Goal: Task Accomplishment & Management: Use online tool/utility

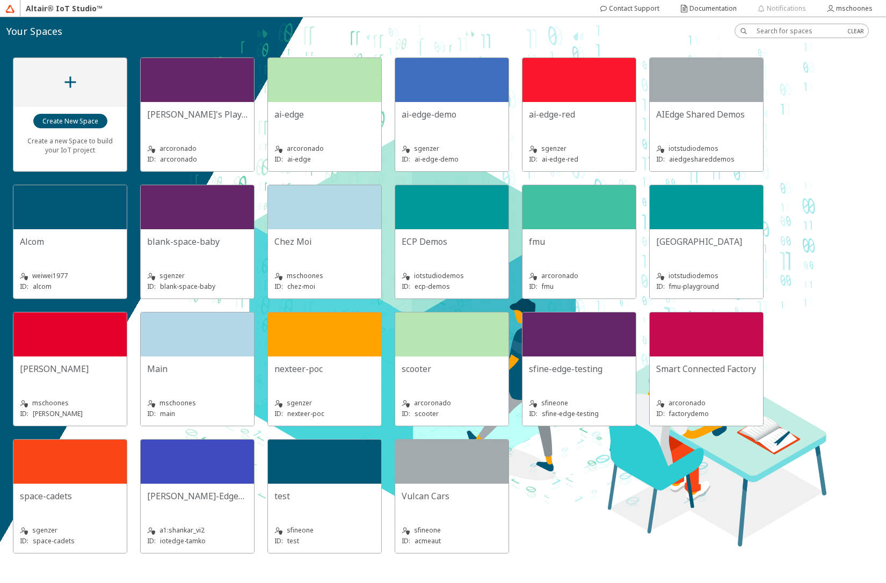
click at [0, 0] on slot "ECP Demos" at bounding box center [0, 0] width 0 height 0
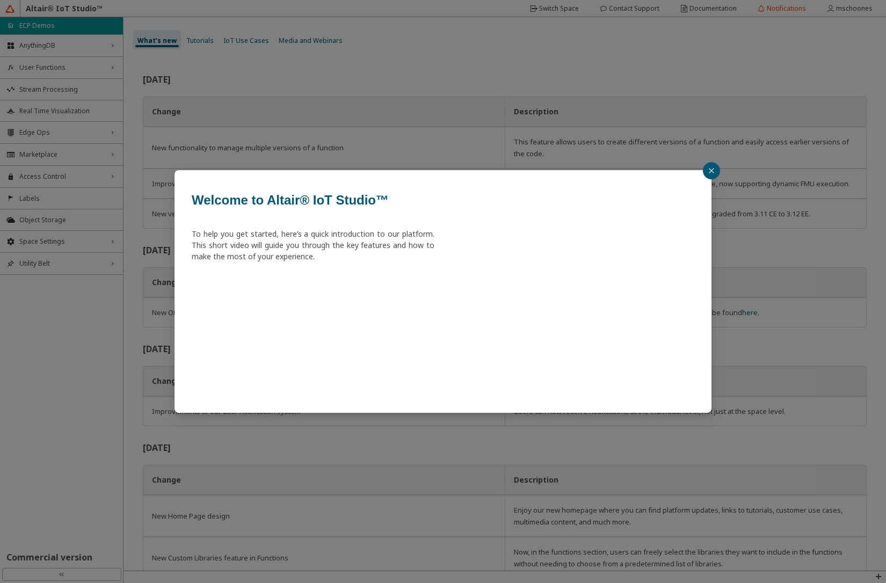
click at [44, 129] on div "Welcome to Altair® IoT Studio™ To help you get started, here’s a quick introduc…" at bounding box center [443, 291] width 886 height 583
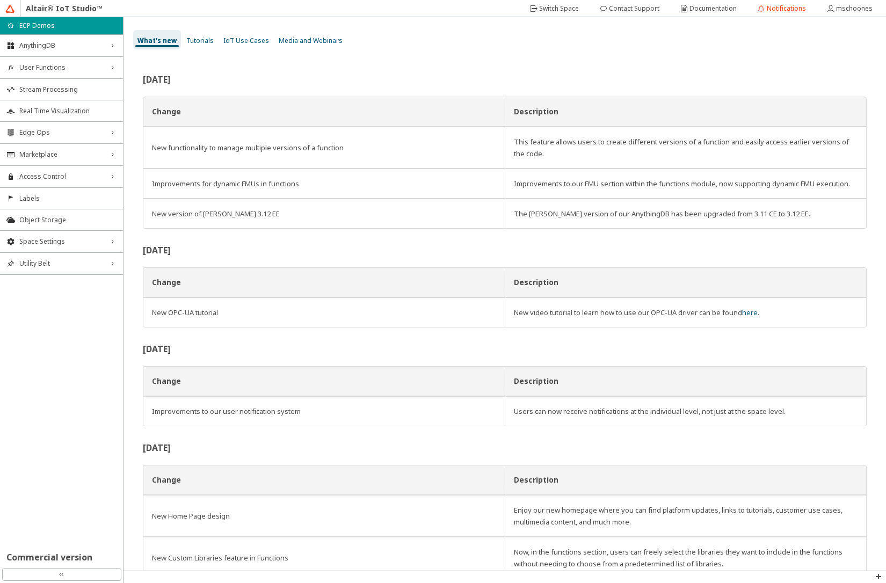
click at [44, 132] on span "Edge Ops" at bounding box center [61, 132] width 84 height 9
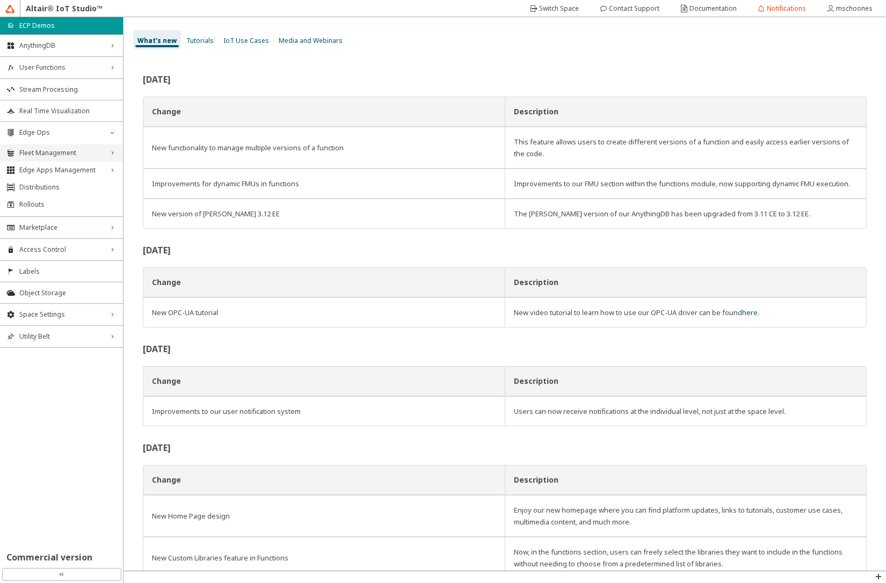
click at [48, 152] on span "Fleet Management" at bounding box center [61, 153] width 84 height 9
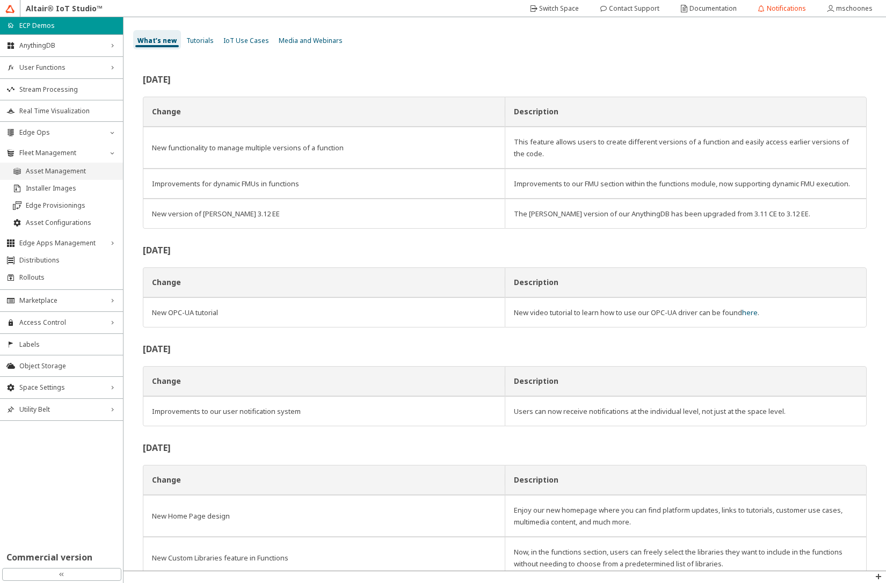
click at [52, 172] on span "Asset Management" at bounding box center [71, 171] width 91 height 9
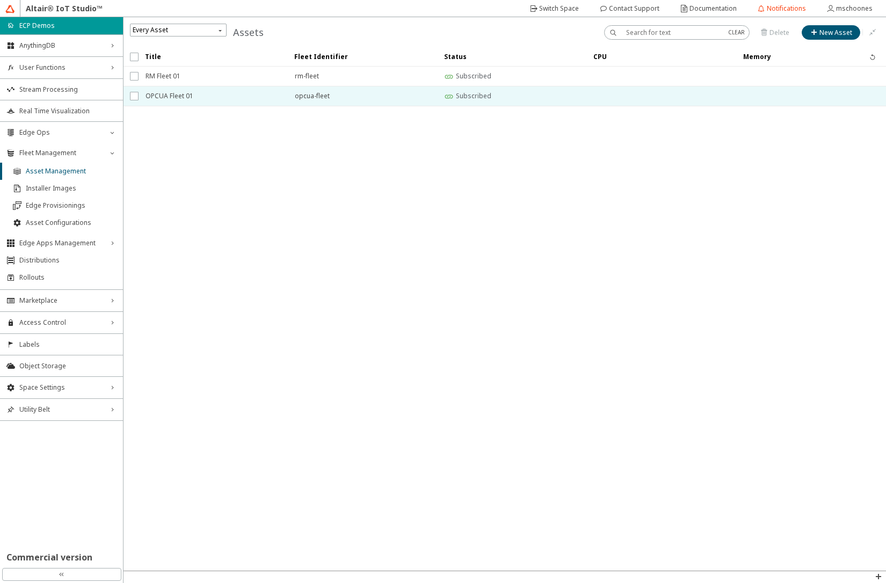
click at [187, 96] on span "OPCUA Fleet 01" at bounding box center [213, 95] width 135 height 19
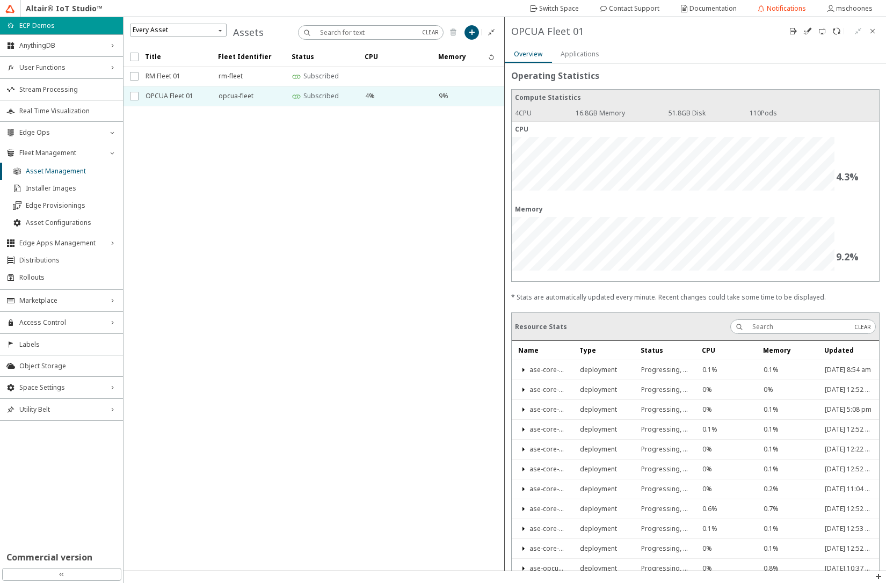
click at [0, 0] on slot "Applications" at bounding box center [0, 0] width 0 height 0
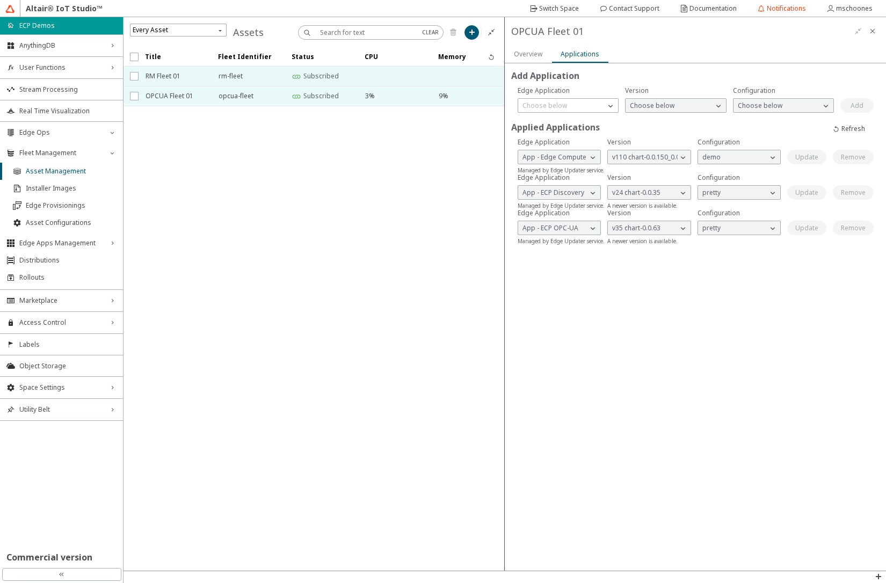
click at [165, 75] on span "RM Fleet 01" at bounding box center [175, 76] width 59 height 19
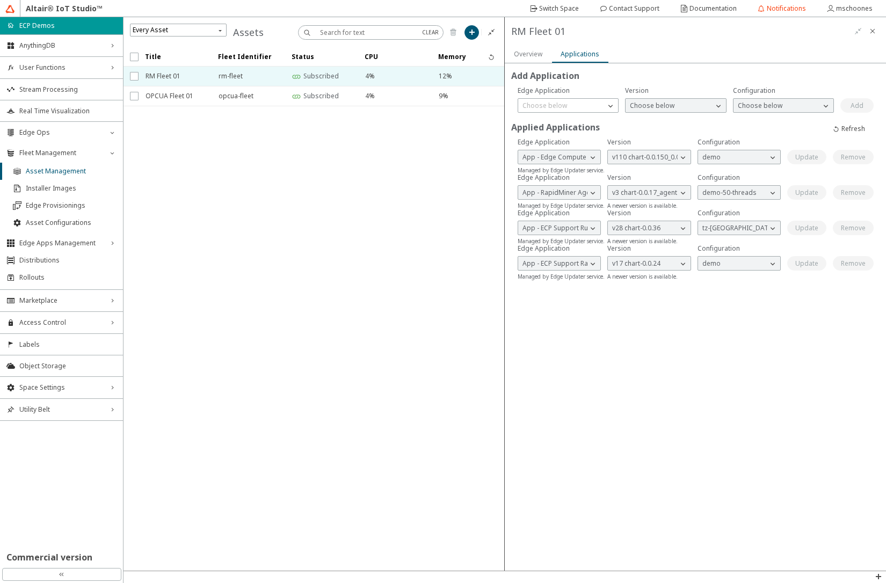
click at [414, 221] on iron-scroll-threshold "Title Fleet Identifier Status CPU Memory" at bounding box center [314, 309] width 381 height 524
click at [64, 389] on span "Space Settings" at bounding box center [61, 388] width 84 height 9
click at [71, 445] on span "Variables Storage" at bounding box center [67, 442] width 97 height 9
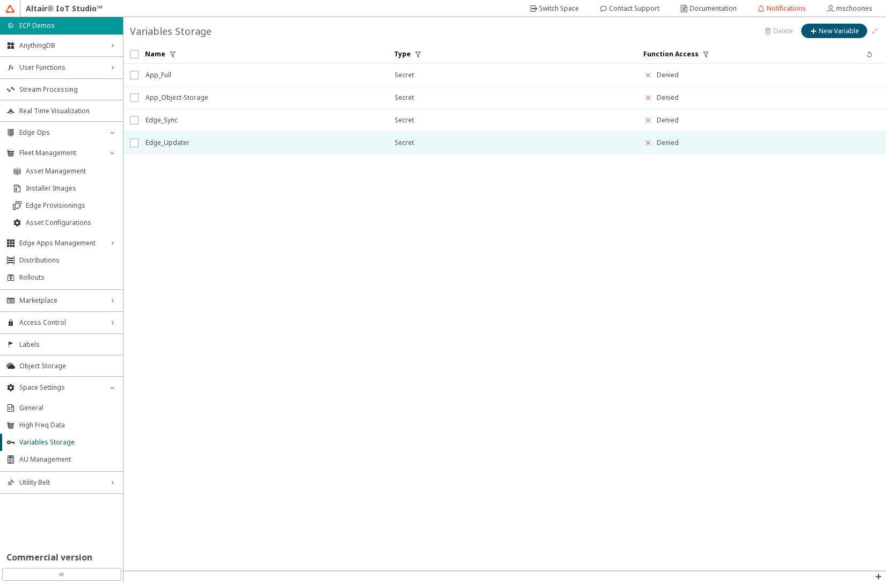
click at [191, 142] on span "Edge_Updater" at bounding box center [263, 142] width 235 height 19
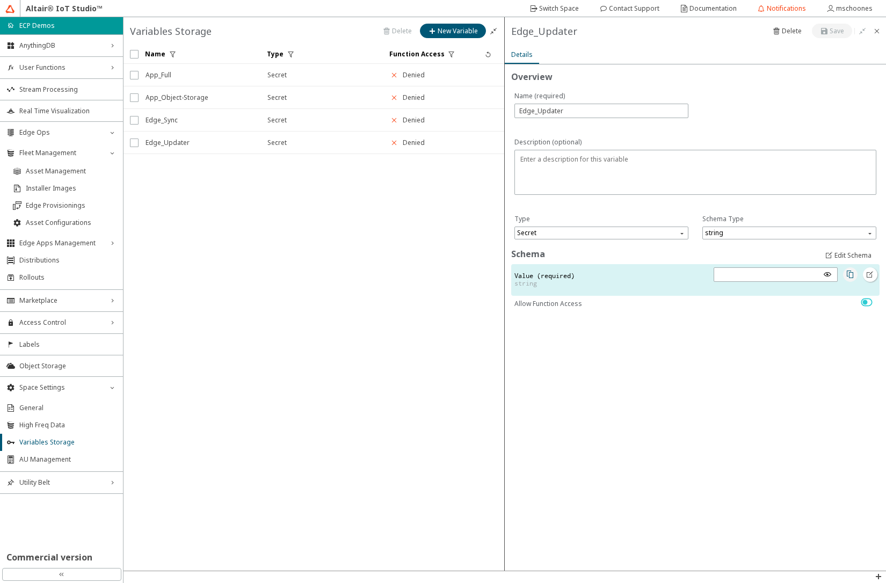
click at [853, 274] on iron-icon at bounding box center [850, 274] width 9 height 9
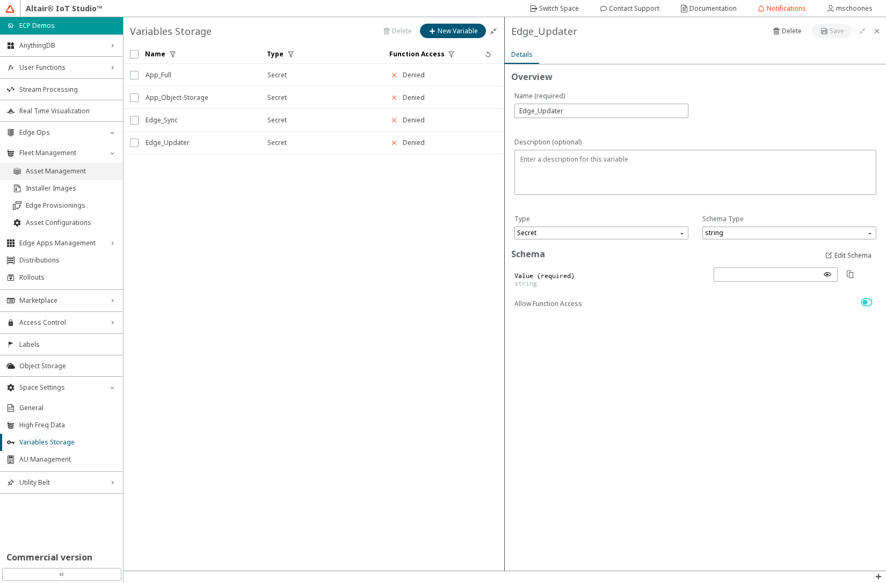
click at [63, 172] on span "Asset Management" at bounding box center [71, 171] width 91 height 9
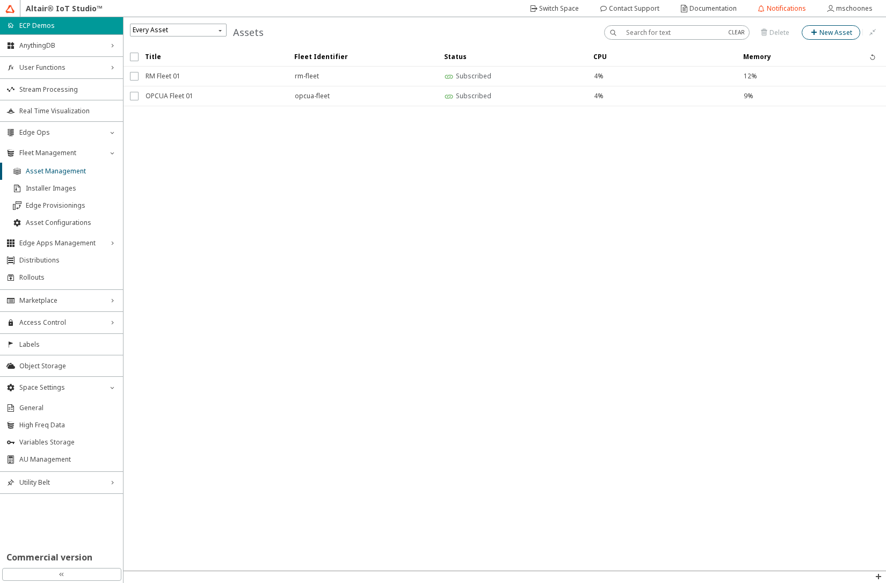
click at [0, 0] on slot "New Asset" at bounding box center [0, 0] width 0 height 0
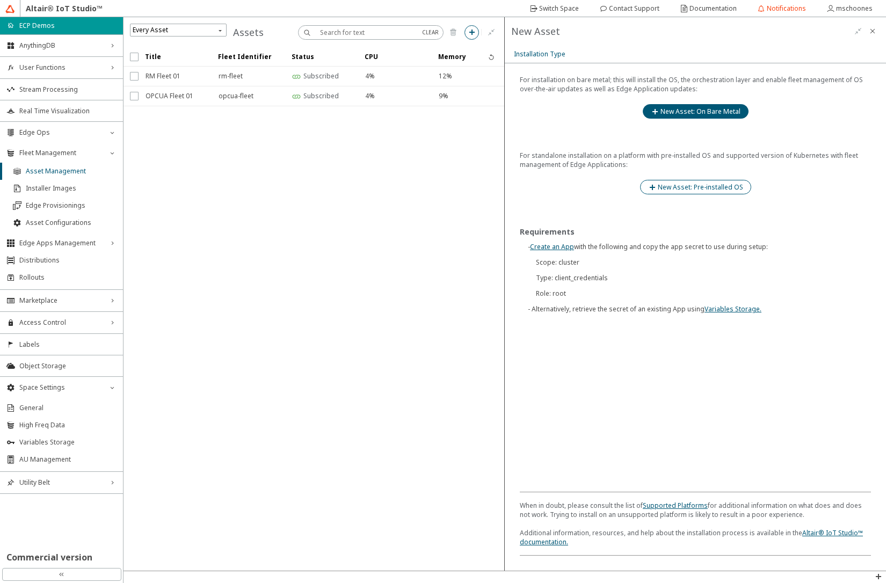
click at [0, 0] on slot "New Asset: Pre-installed OS" at bounding box center [0, 0] width 0 height 0
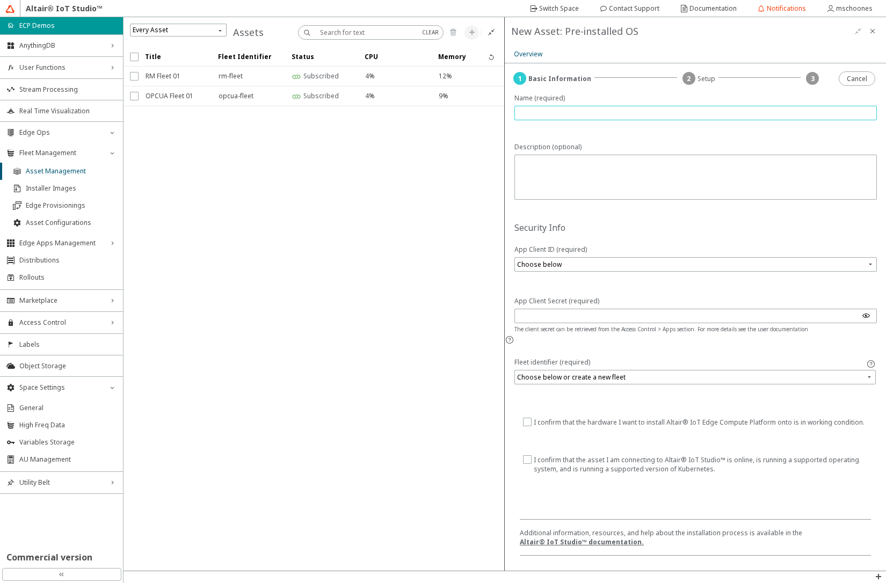
click at [605, 112] on input "text" at bounding box center [696, 113] width 353 height 9
type input "O"
type input "Functions 01"
click at [589, 264] on input "search" at bounding box center [696, 264] width 359 height 16
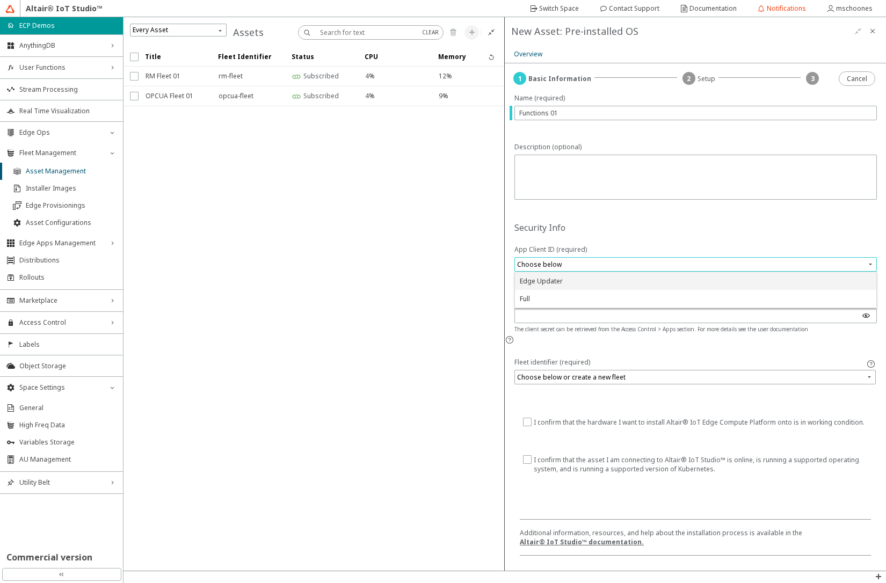
click at [531, 284] on div "Edge Updater" at bounding box center [541, 281] width 43 height 9
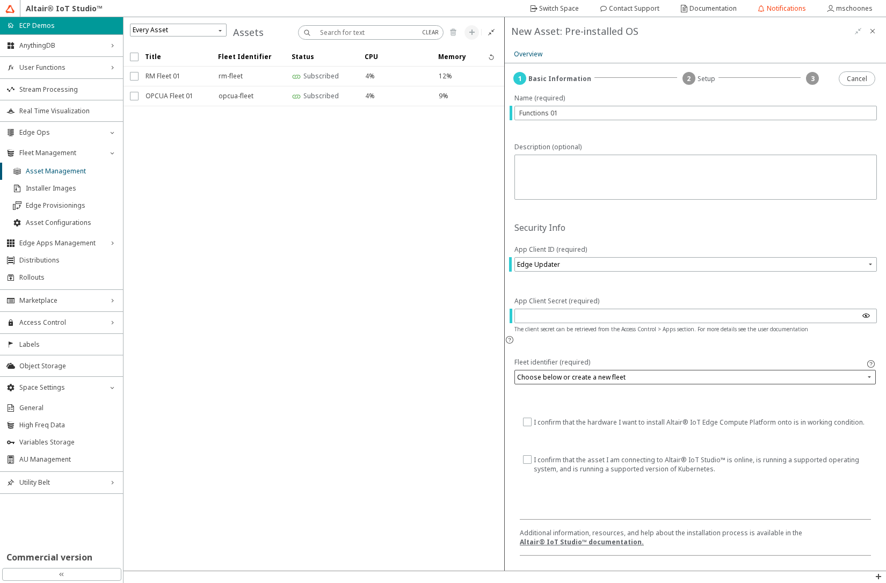
click at [572, 370] on input "search" at bounding box center [696, 378] width 358 height 16
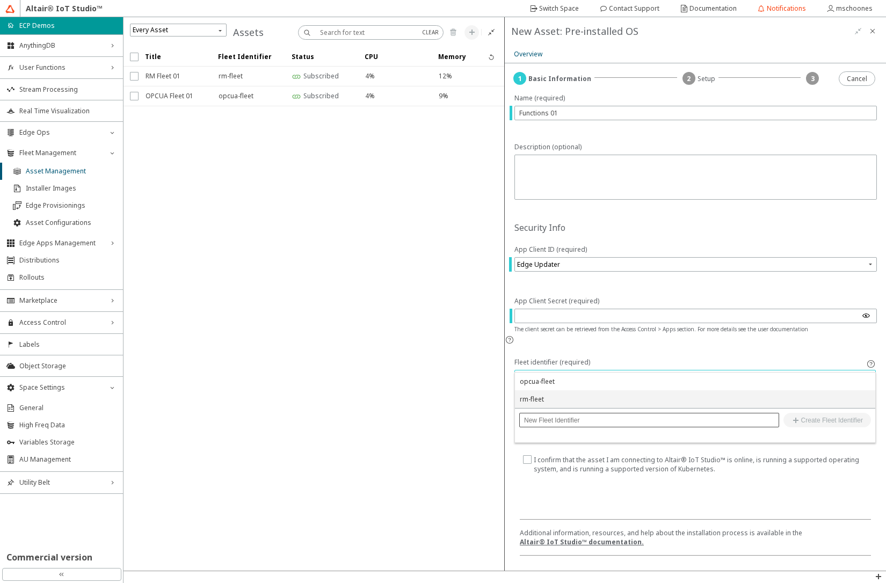
click at [566, 418] on input "text" at bounding box center [649, 421] width 250 height 8
type input "functions-fleet"
click at [0, 0] on slot "Create Fleet Identifier" at bounding box center [0, 0] width 0 height 0
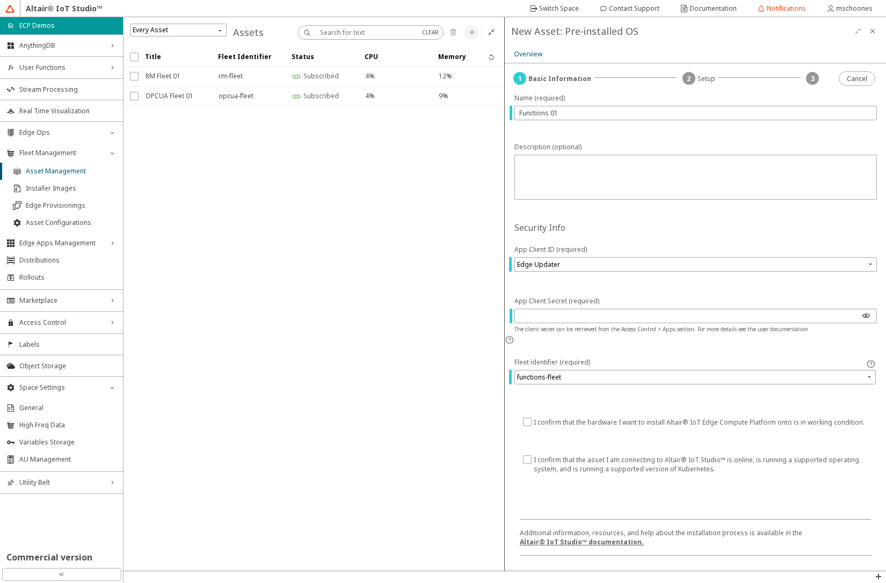
click at [527, 418] on input "checkbox" at bounding box center [526, 422] width 7 height 9
checkbox input "true"
click at [529, 456] on input "checkbox" at bounding box center [526, 465] width 7 height 18
checkbox input "true"
click at [0, 0] on slot "Next" at bounding box center [0, 0] width 0 height 0
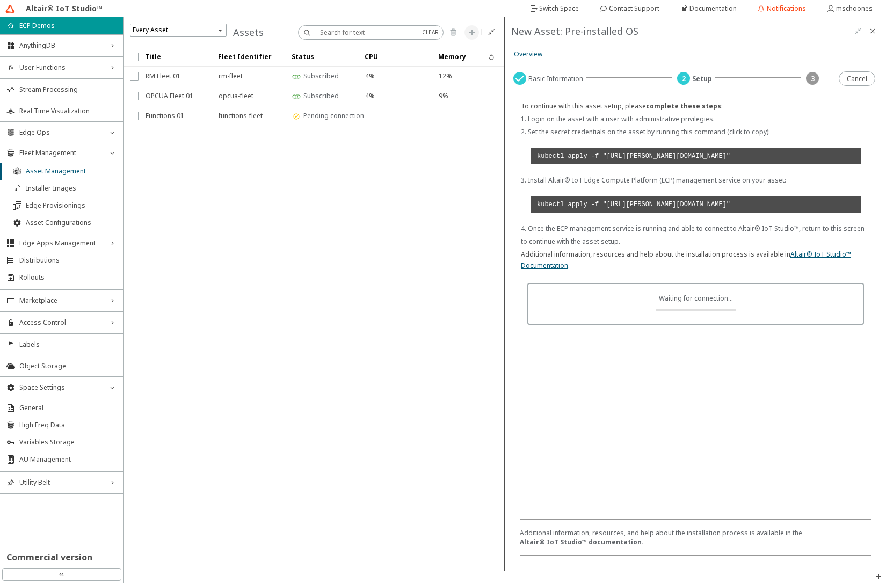
click at [670, 164] on code "kubectl apply -f "[URL][PERSON_NAME][DOMAIN_NAME]"" at bounding box center [696, 156] width 330 height 16
click at [601, 213] on code "kubectl apply -f "[URL][PERSON_NAME][DOMAIN_NAME]"" at bounding box center [696, 205] width 330 height 16
